Goal: Download file/media

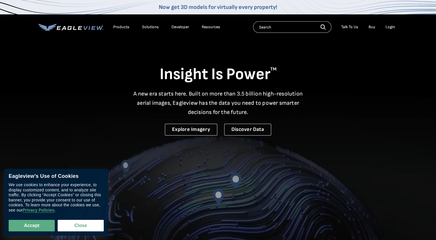
click at [395, 28] on div "Login" at bounding box center [391, 26] width 10 height 5
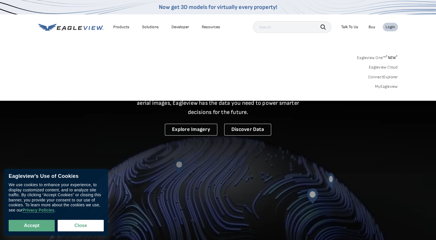
click at [395, 28] on div "Login" at bounding box center [391, 26] width 10 height 5
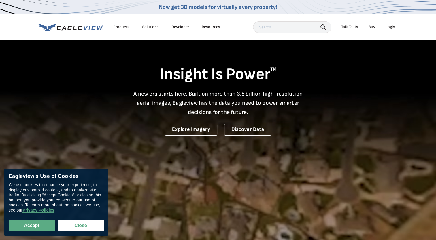
click at [395, 28] on div "Login" at bounding box center [391, 26] width 10 height 5
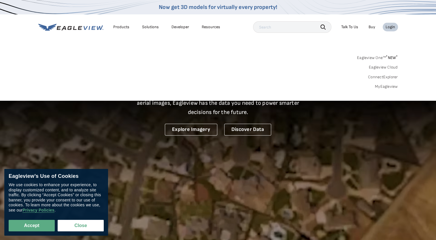
click at [390, 26] on div "Login" at bounding box center [391, 26] width 10 height 5
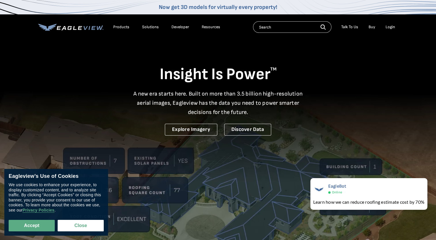
click at [388, 27] on div "Login" at bounding box center [391, 26] width 10 height 5
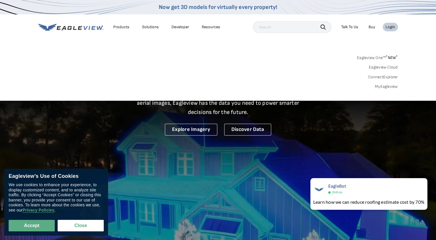
click at [388, 58] on span "* NEW *" at bounding box center [392, 57] width 12 height 5
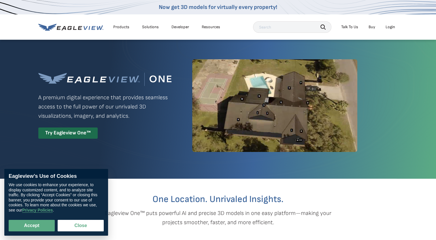
click at [394, 27] on div "Login" at bounding box center [391, 26] width 10 height 5
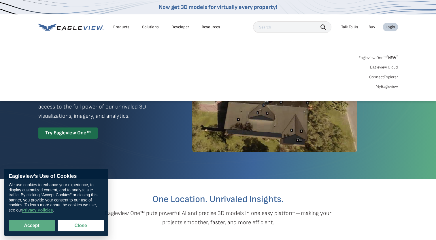
click at [394, 86] on link "MyEagleview" at bounding box center [387, 86] width 22 height 5
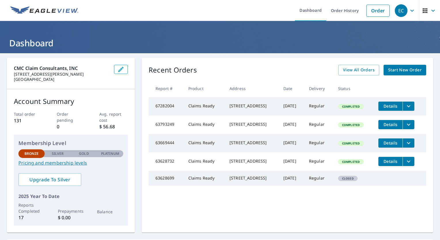
click at [166, 114] on td "67282004" at bounding box center [166, 106] width 35 height 18
click at [406, 103] on icon "filesDropdownBtn-67282004" at bounding box center [408, 106] width 7 height 7
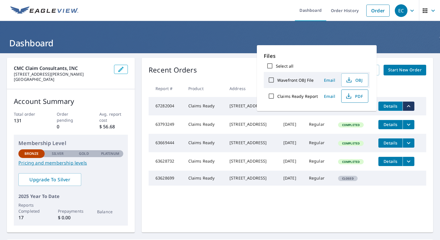
click at [357, 94] on span "PDF" at bounding box center [354, 96] width 18 height 7
